Goal: Transaction & Acquisition: Purchase product/service

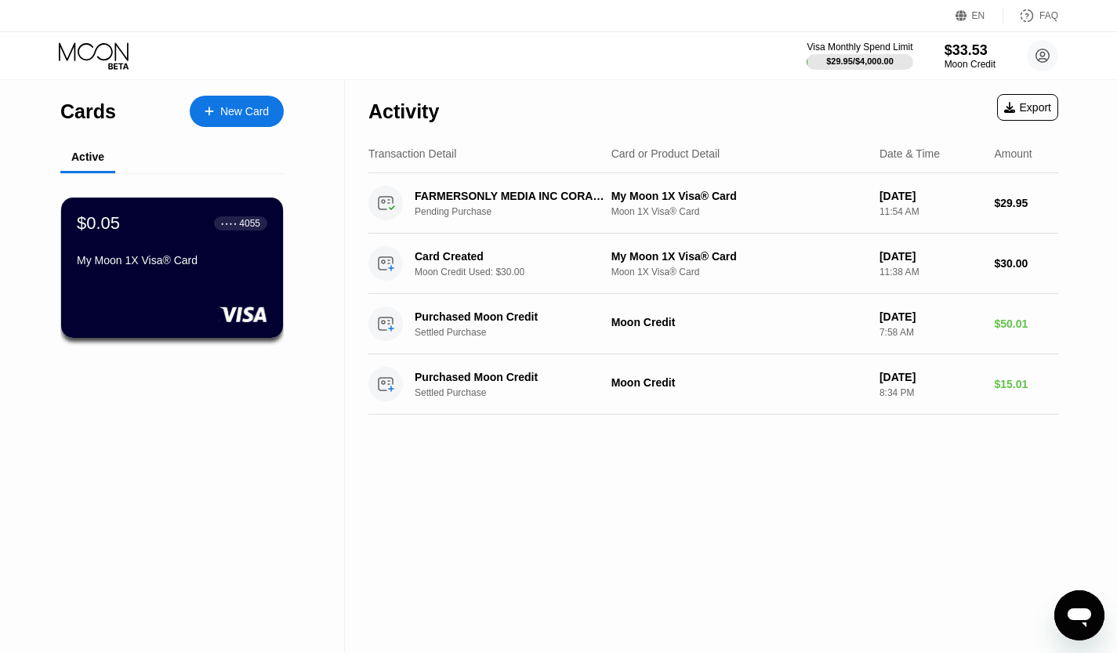
drag, startPoint x: 889, startPoint y: 49, endPoint x: 653, endPoint y: 633, distance: 629.4
click at [653, 633] on div "Activity Export Transaction Detail Card or Product Detail Date & Time Amount FA…" at bounding box center [713, 366] width 737 height 573
click at [976, 65] on div "Moon Credit" at bounding box center [970, 64] width 53 height 11
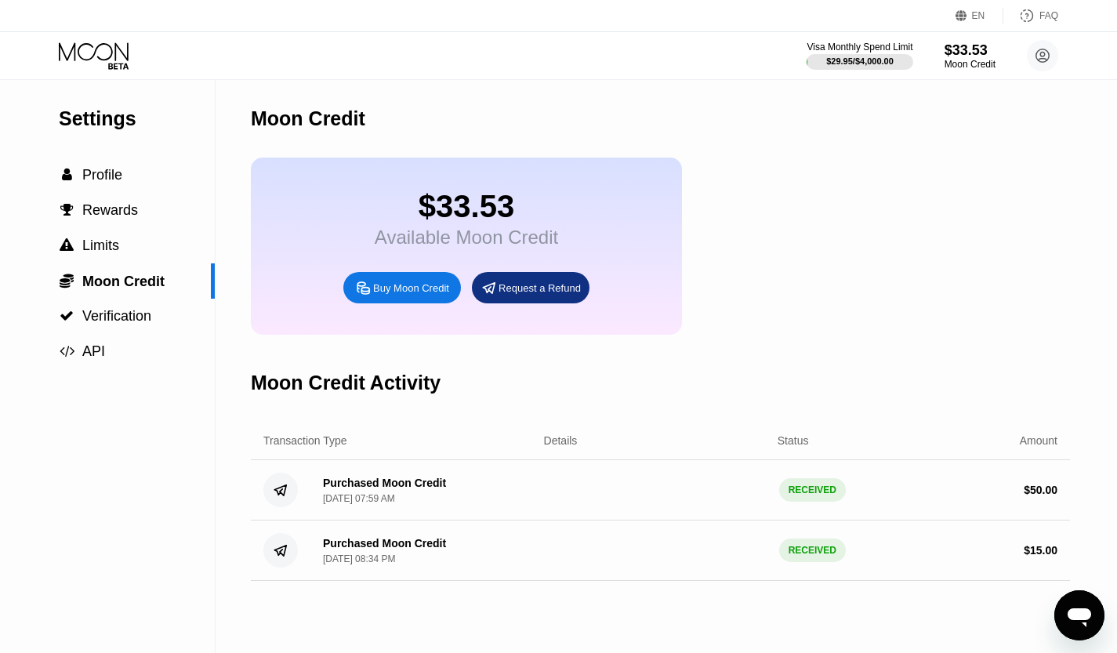
click at [394, 295] on div "Buy Moon Credit" at bounding box center [411, 288] width 76 height 13
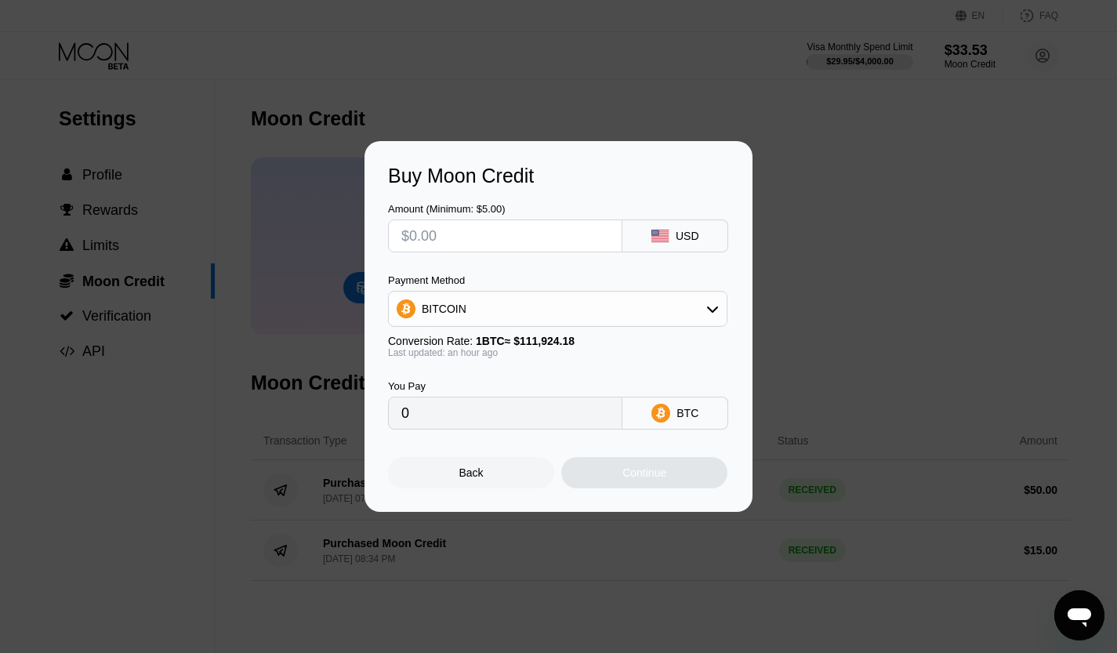
click at [565, 229] on input "text" at bounding box center [506, 235] width 208 height 31
type input "$10"
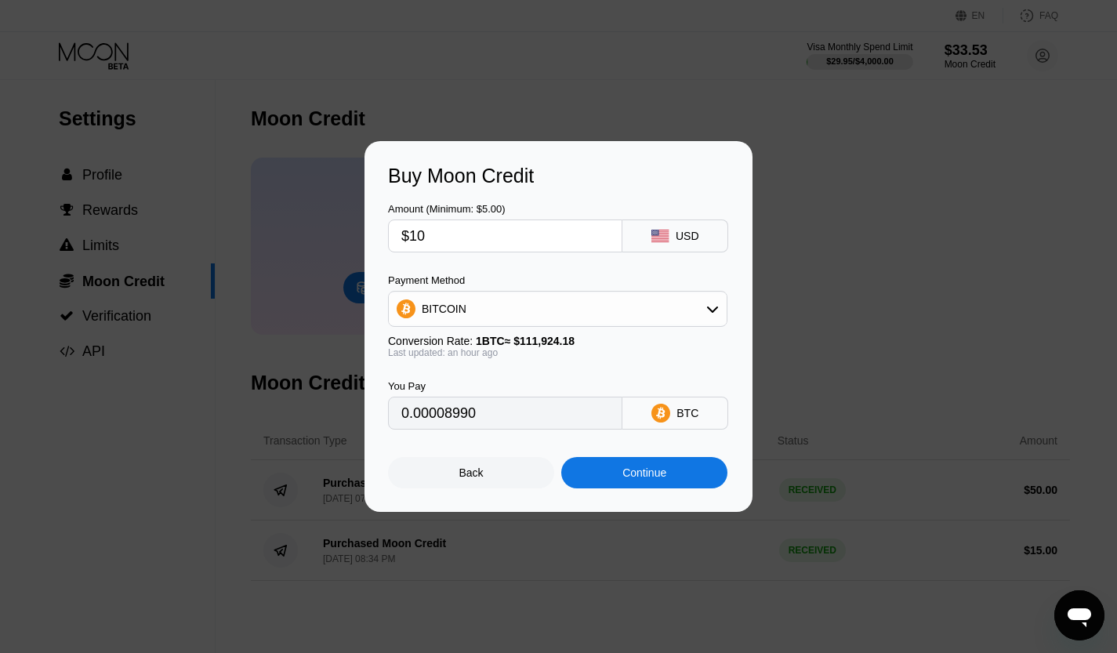
type input "0.00008990"
type input "$100"
type input "0.00089891"
type input "$100"
click at [647, 479] on div "Continue" at bounding box center [645, 473] width 44 height 13
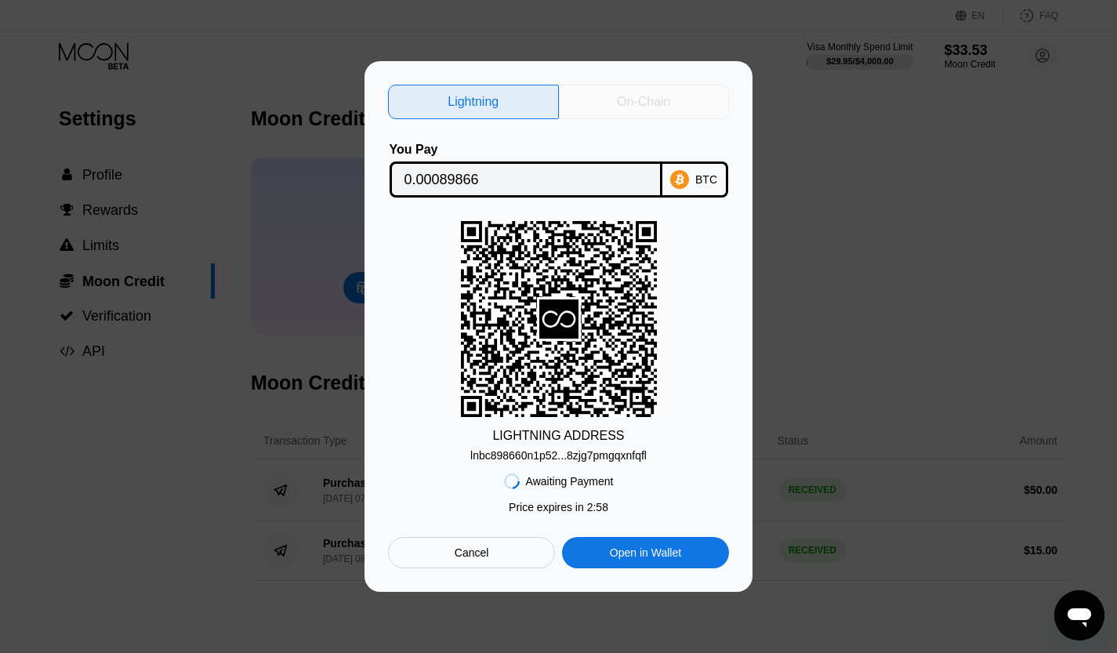
click at [648, 104] on div "On-Chain" at bounding box center [643, 102] width 53 height 16
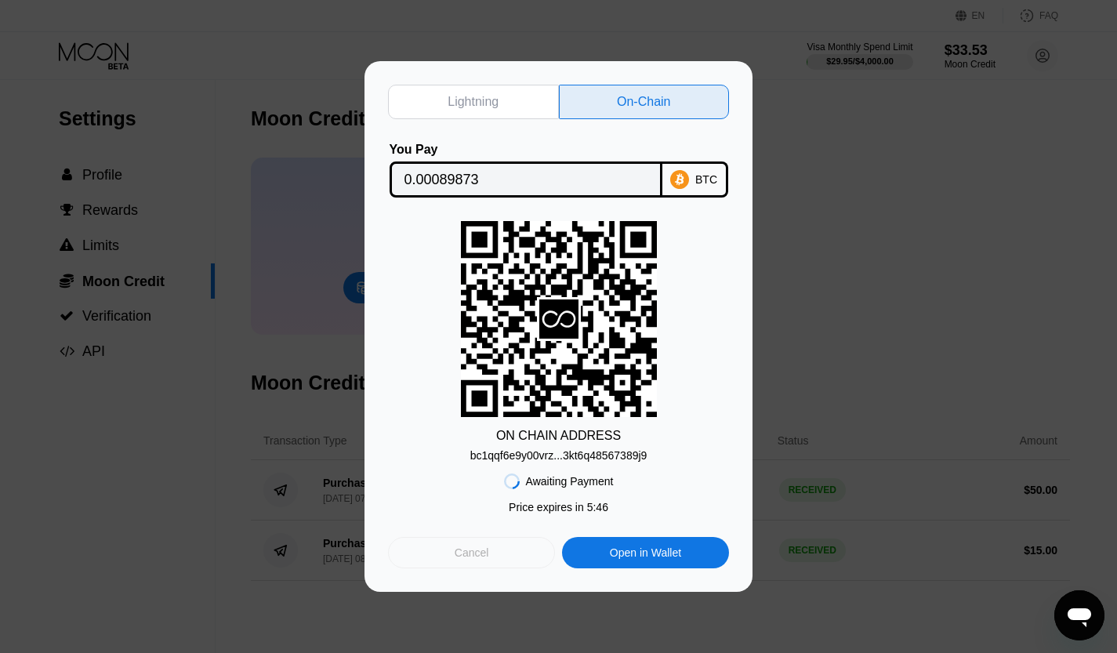
click at [491, 554] on div "Cancel" at bounding box center [471, 552] width 167 height 31
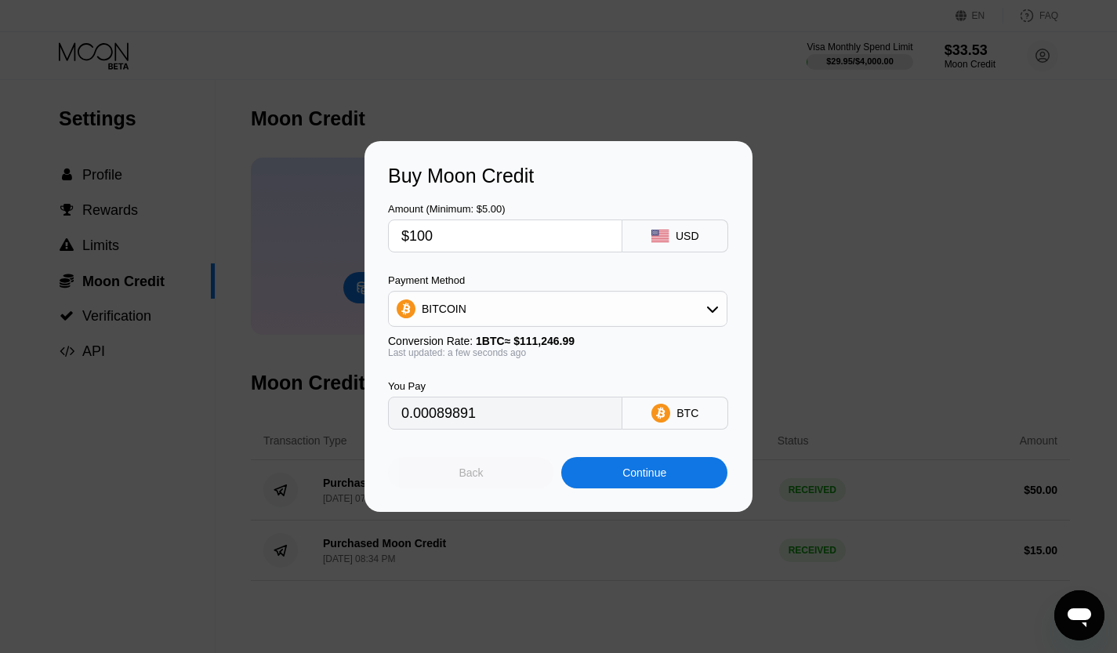
click at [477, 470] on div "Back" at bounding box center [471, 472] width 166 height 31
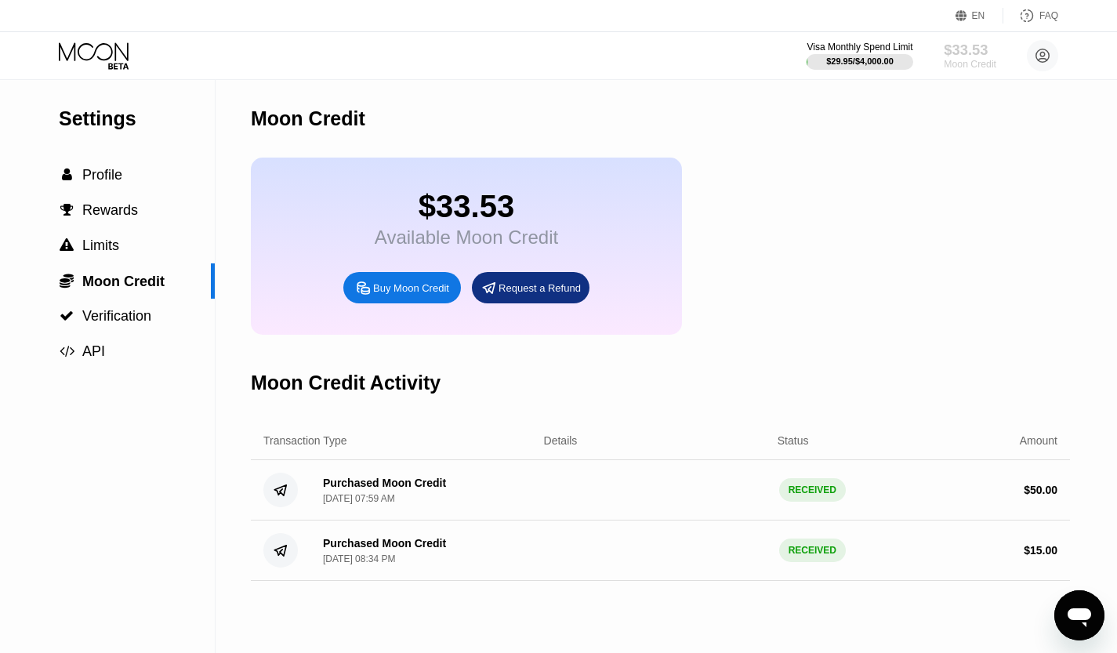
click at [959, 65] on div "Moon Credit" at bounding box center [970, 64] width 53 height 11
click at [410, 295] on div "Buy Moon Credit" at bounding box center [411, 288] width 76 height 13
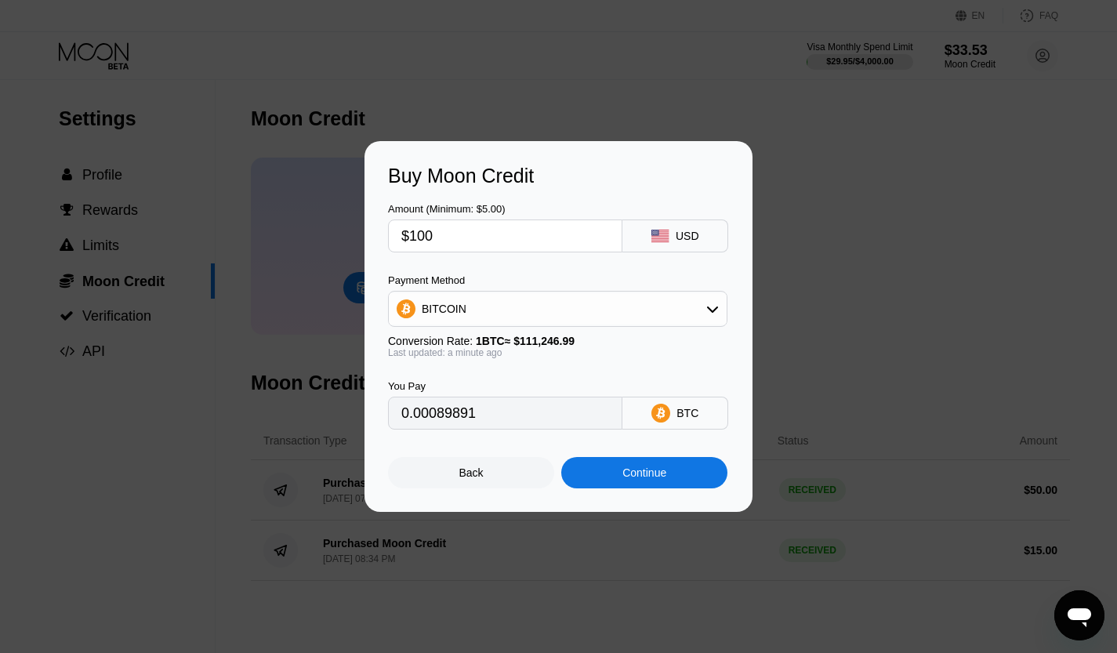
click at [515, 241] on input "$100" at bounding box center [506, 235] width 208 height 31
type input "$10"
type input "0.00008990"
type input "$1"
type input "0.00000899"
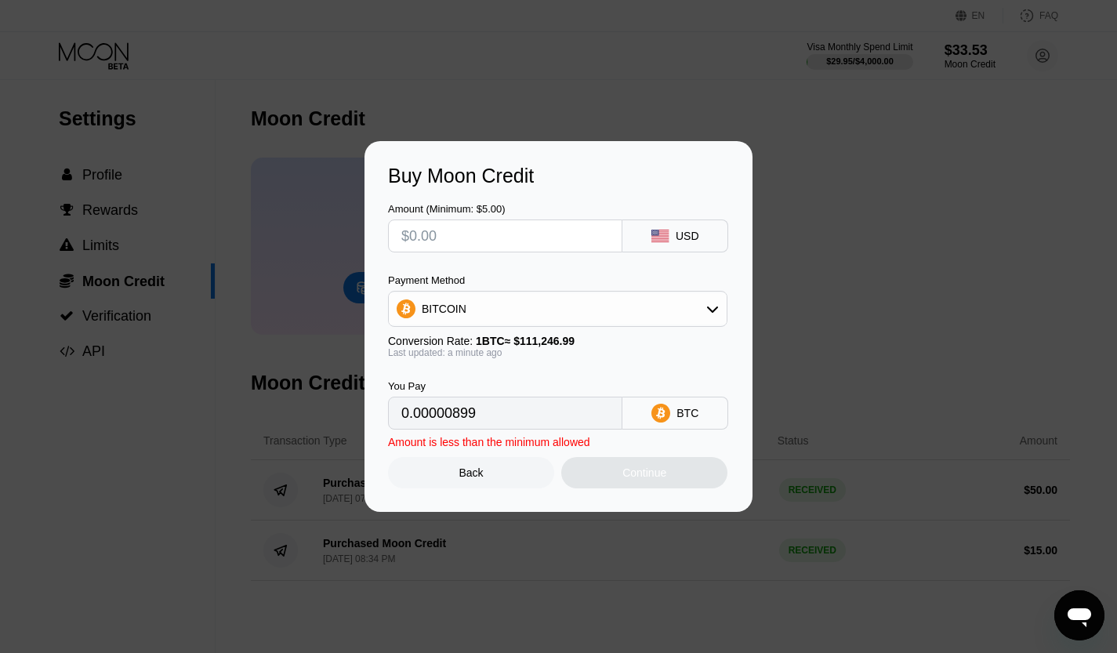
type input "0"
type input "$7"
type input "0.00006293"
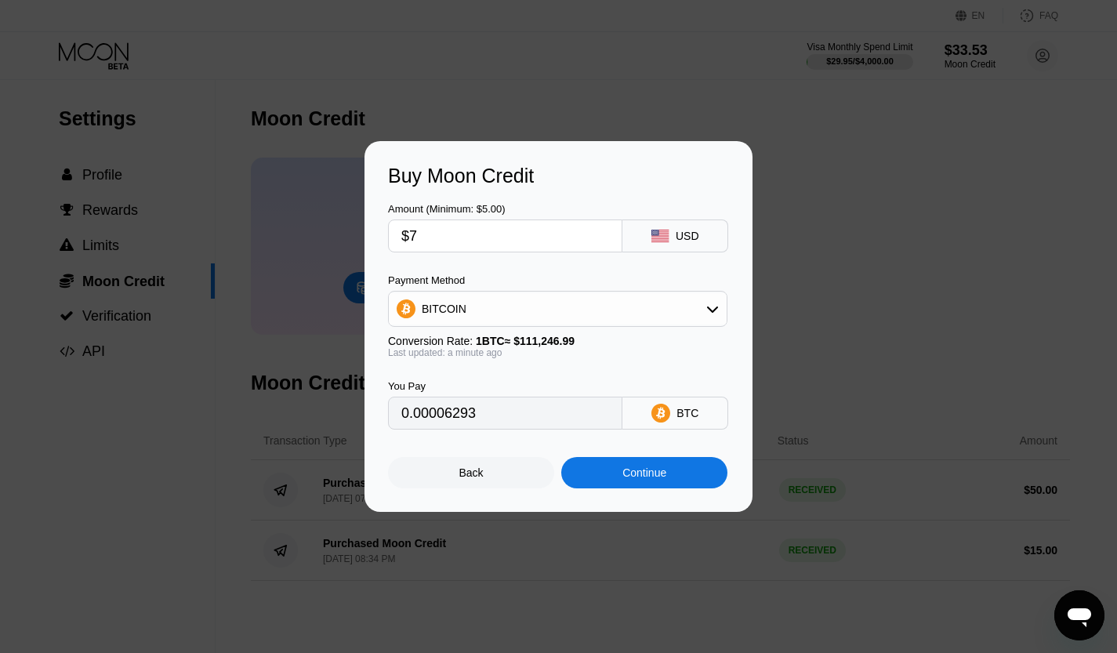
type input "$70"
type input "0.00062924"
type input "$70"
click at [646, 489] on div "Continue" at bounding box center [644, 472] width 166 height 31
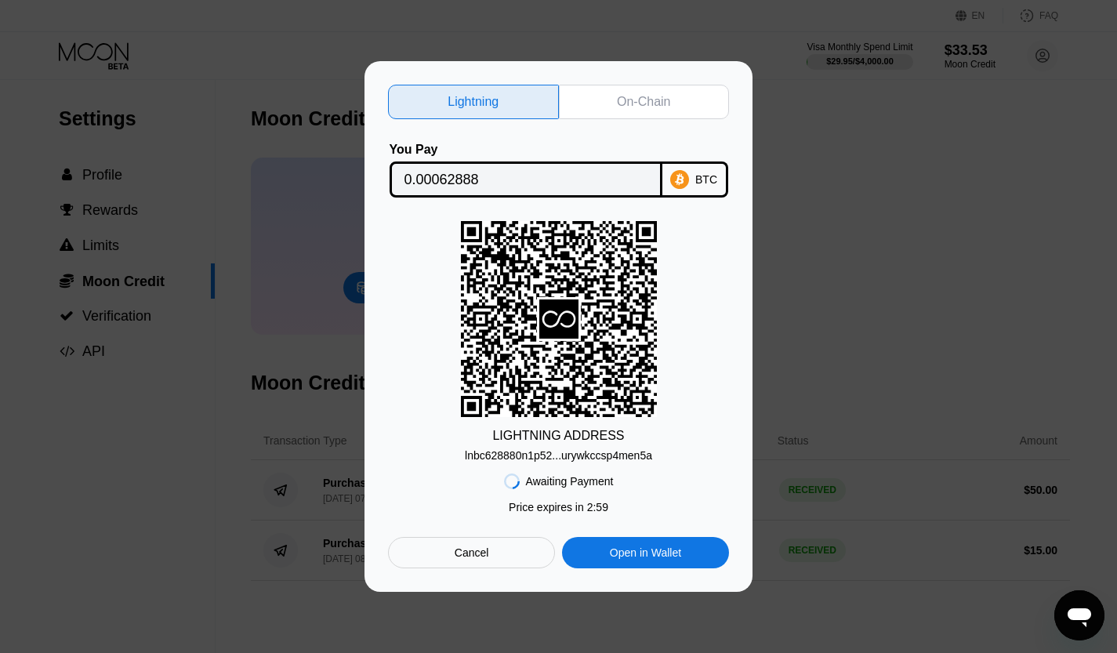
click at [652, 103] on div "On-Chain" at bounding box center [643, 102] width 53 height 16
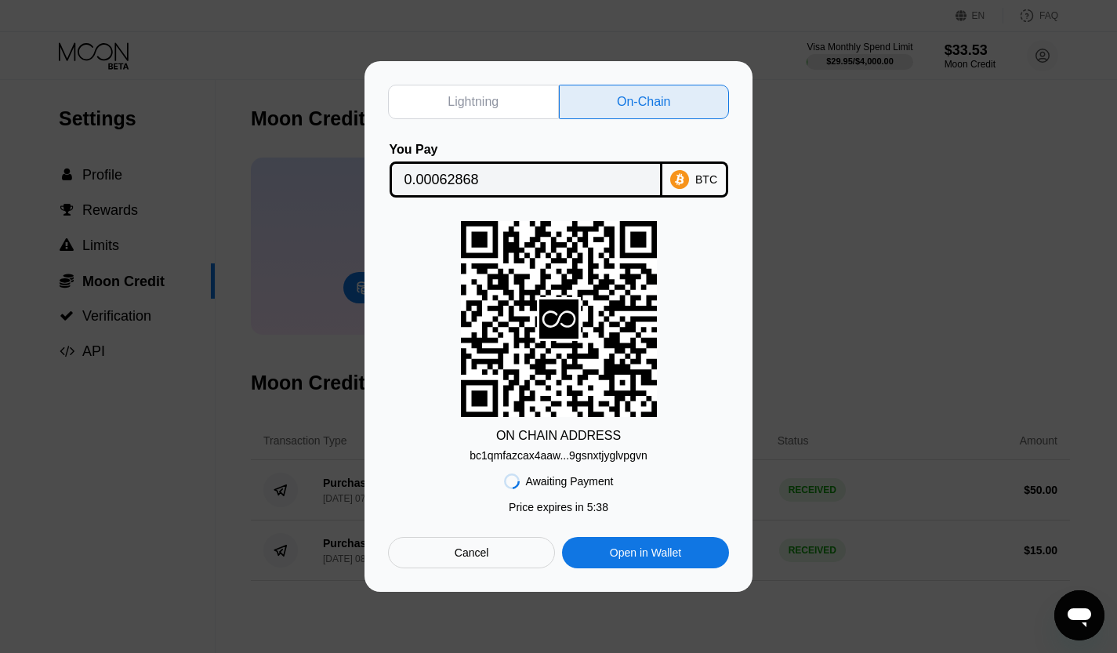
click at [907, 146] on div "Lightning On-Chain You Pay 0.00062868 BTC ON CHAIN ADDRESS bc1qmfazcax4aaw...9g…" at bounding box center [558, 326] width 1117 height 531
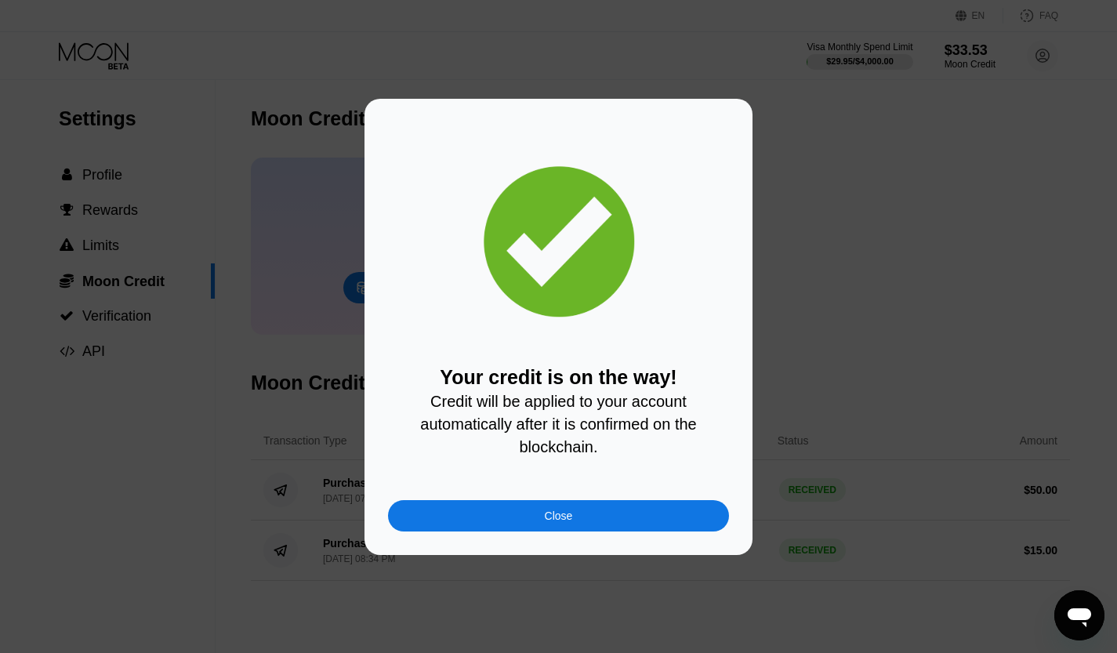
click at [564, 521] on div "Close" at bounding box center [559, 516] width 28 height 13
